Goal: Task Accomplishment & Management: Manage account settings

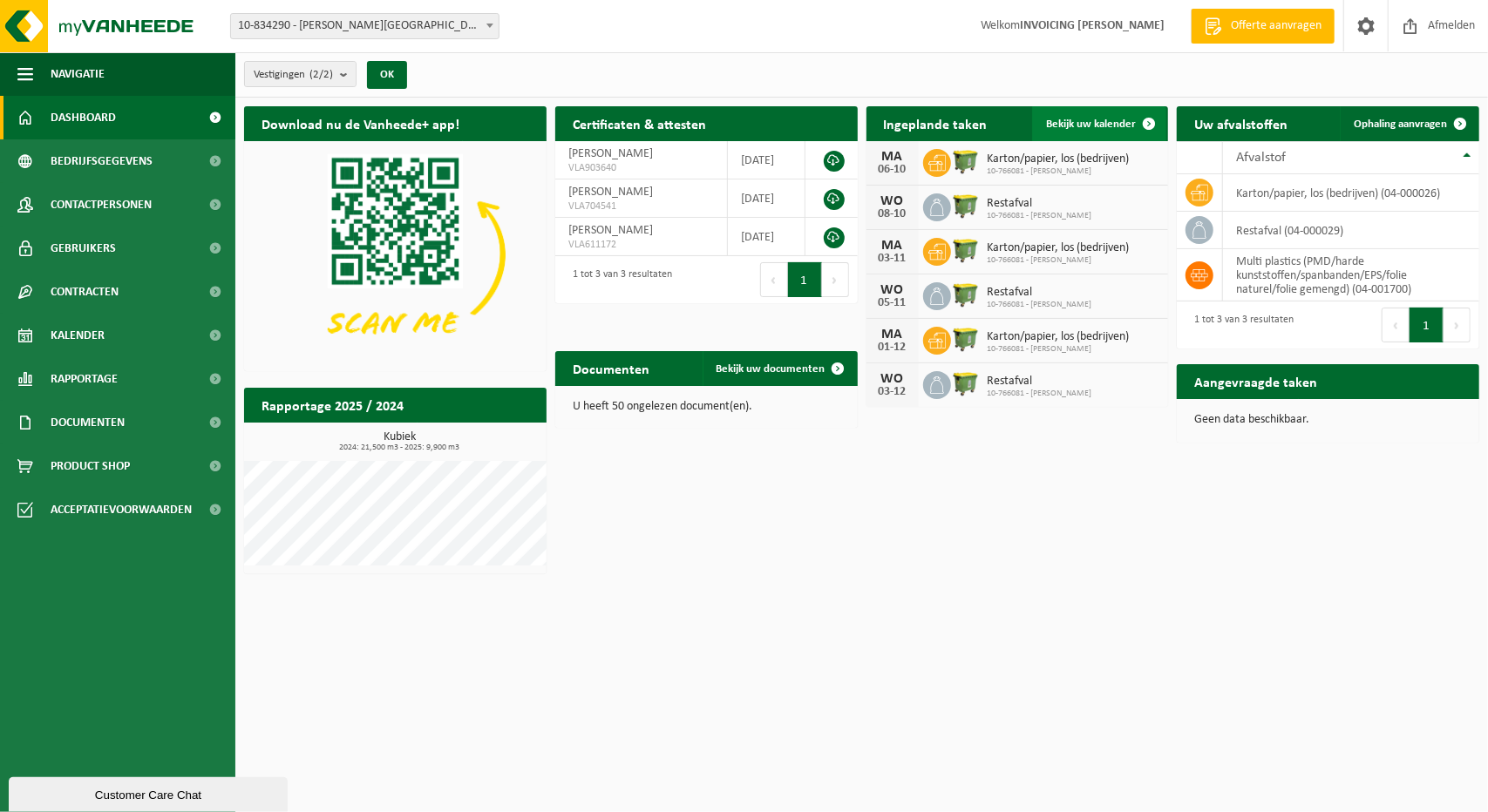
click at [1105, 130] on span "Bekijk uw kalender" at bounding box center [1091, 123] width 90 height 12
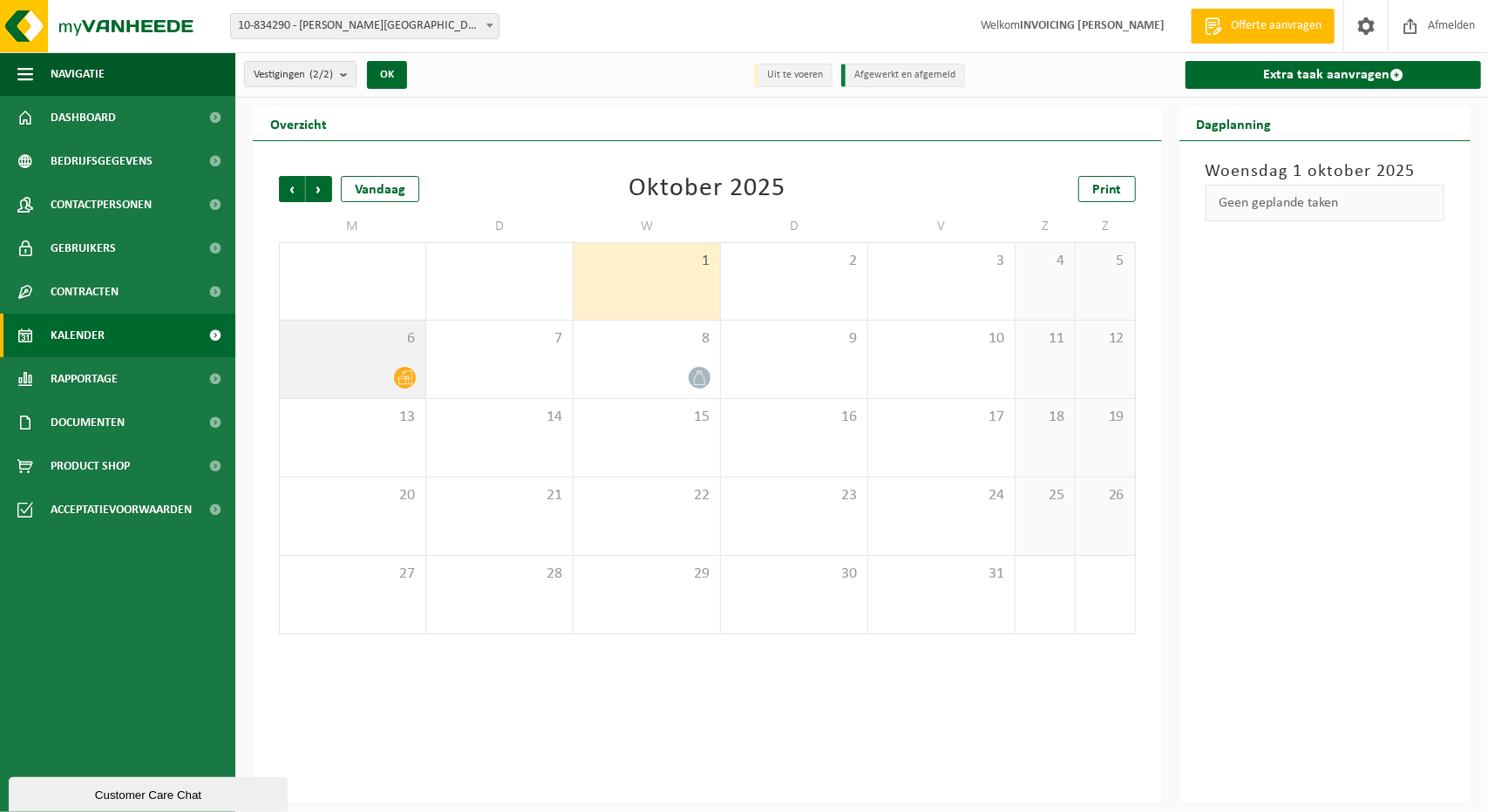
click at [316, 344] on span "6" at bounding box center [353, 339] width 128 height 20
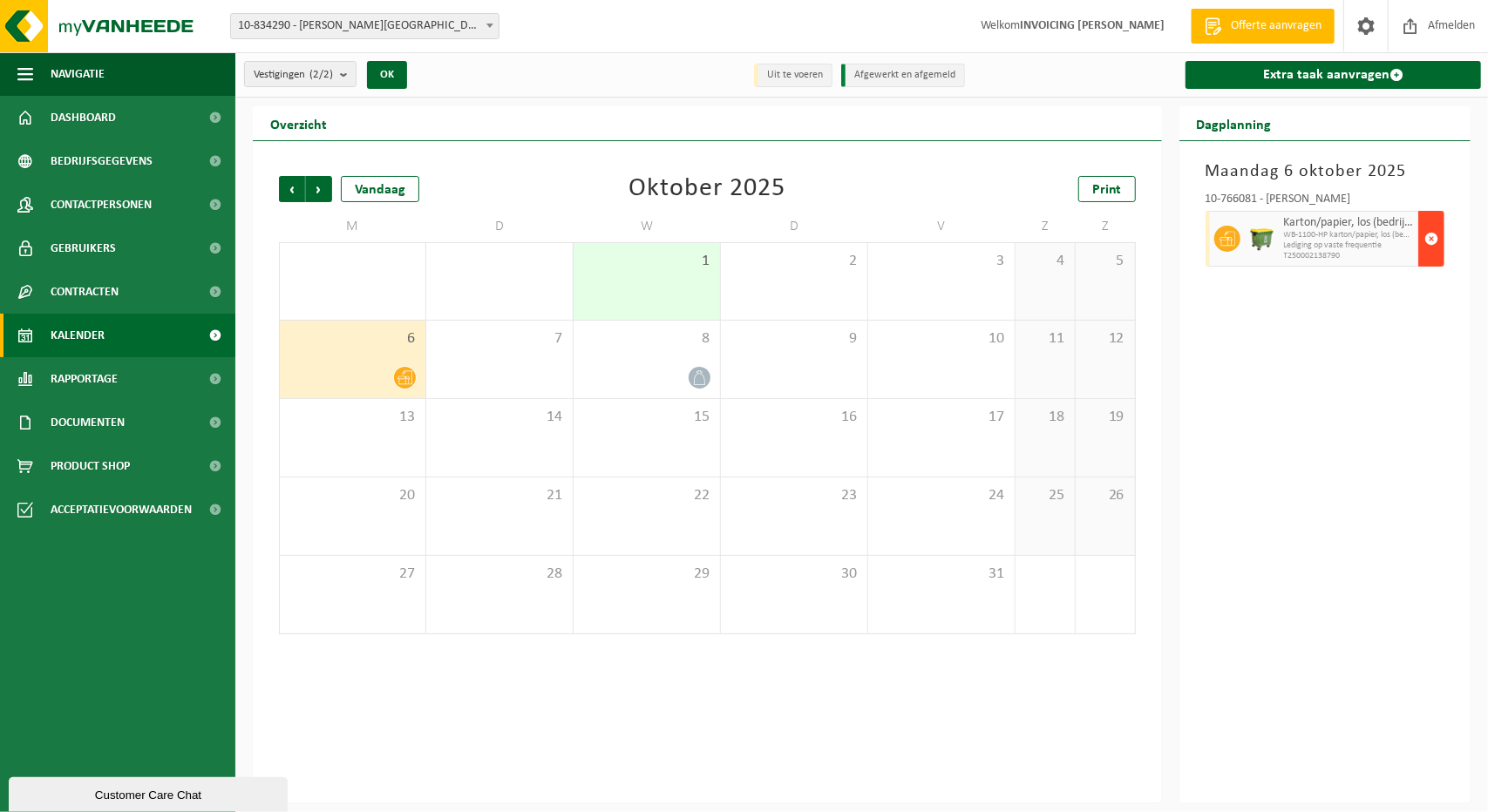
click at [1431, 227] on span "button" at bounding box center [1431, 238] width 14 height 35
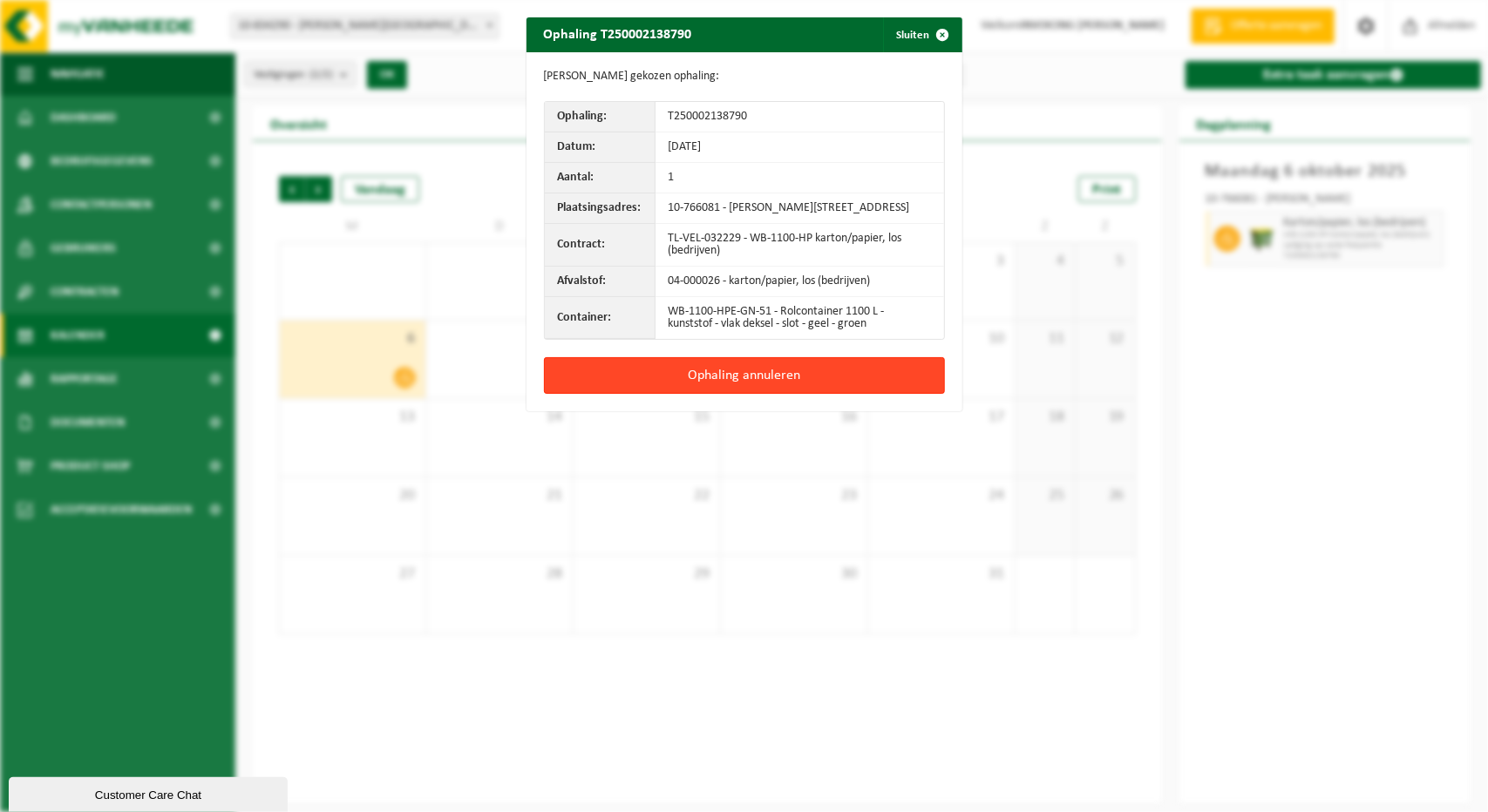
click at [849, 391] on button "Ophaling annuleren" at bounding box center [744, 375] width 401 height 36
